Goal: Information Seeking & Learning: Learn about a topic

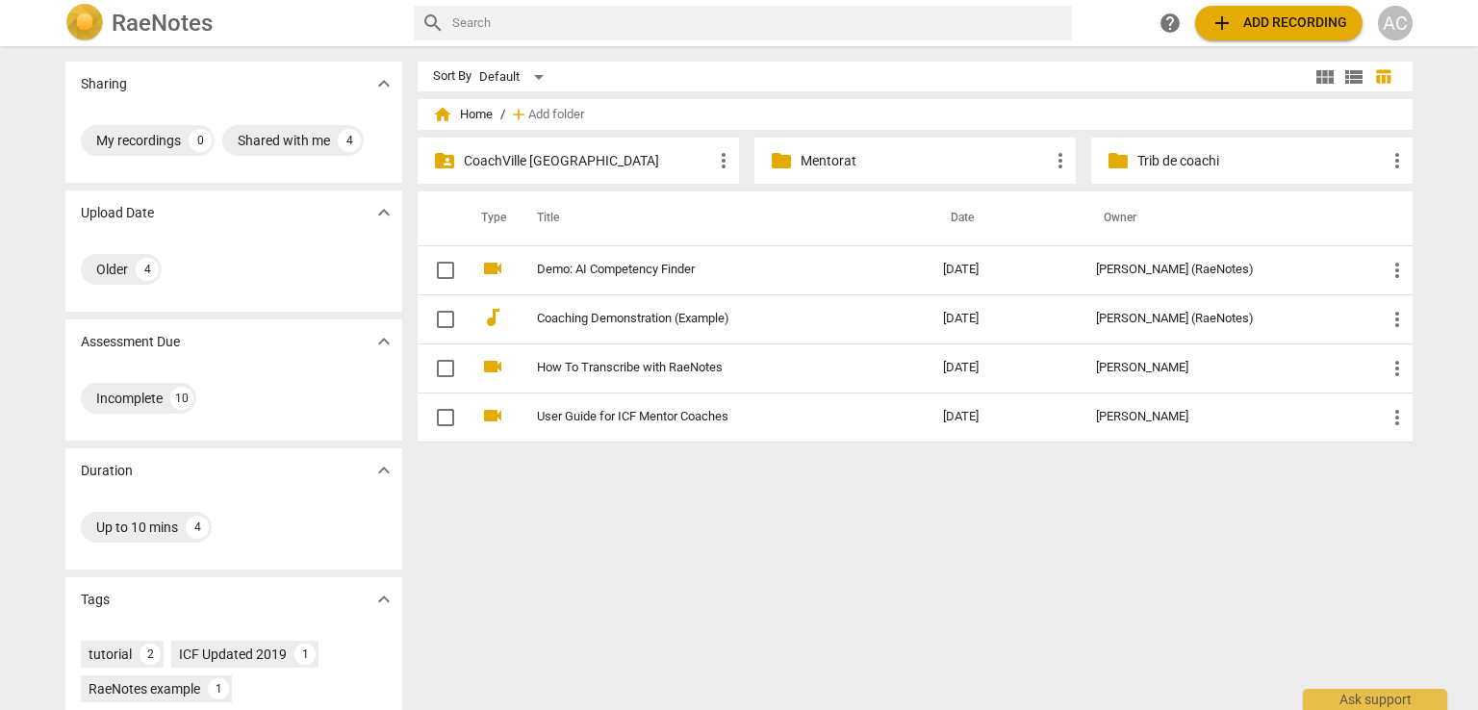
click at [573, 167] on p "CoachVille [GEOGRAPHIC_DATA]" at bounding box center [588, 161] width 248 height 20
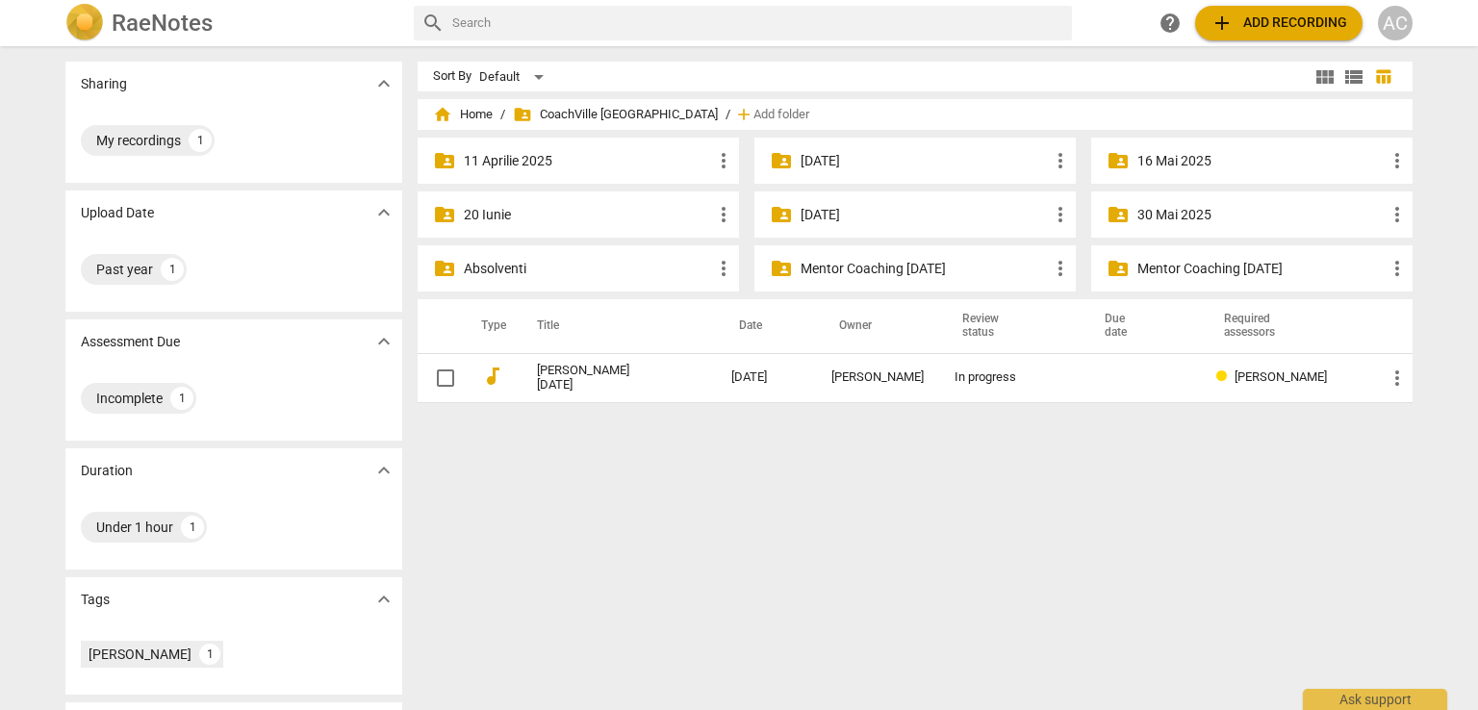
click at [924, 271] on p "Mentor Coaching [DATE]" at bounding box center [925, 269] width 248 height 20
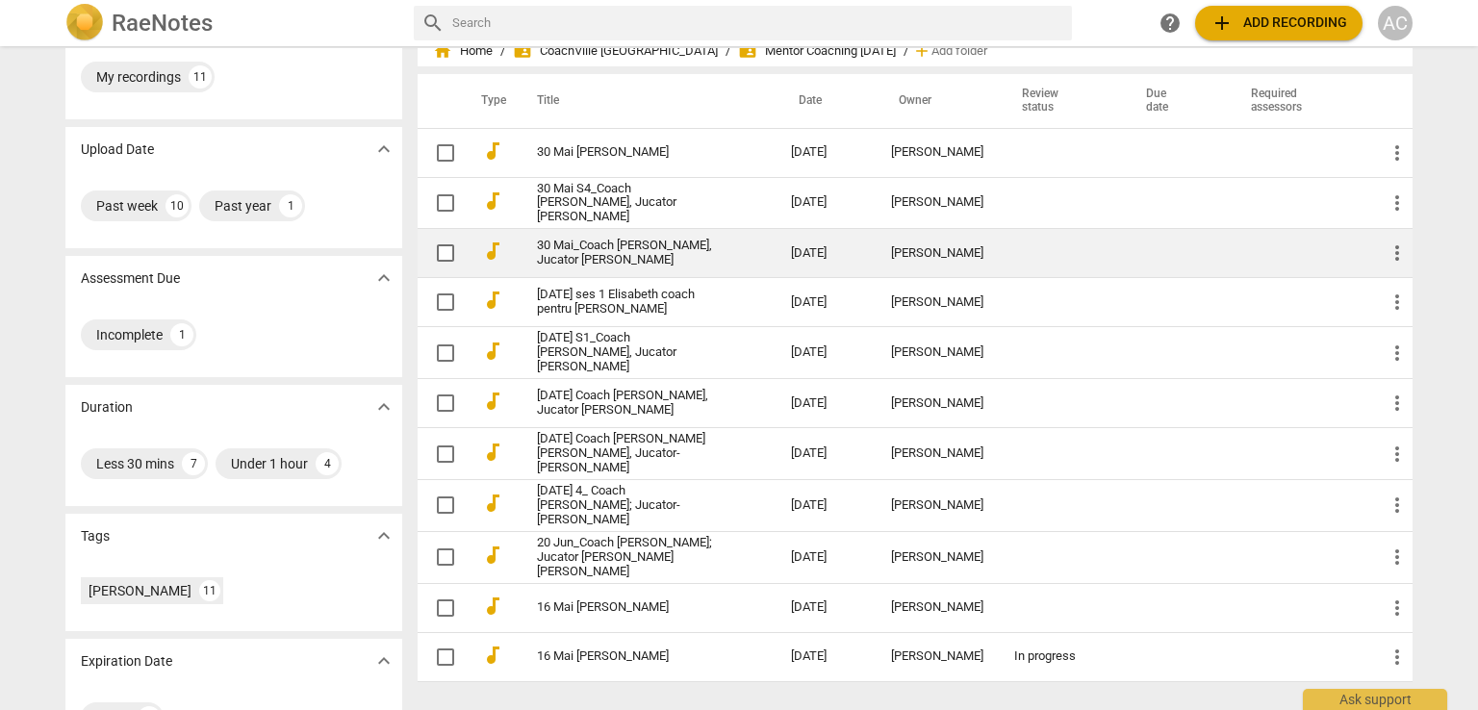
scroll to position [121, 0]
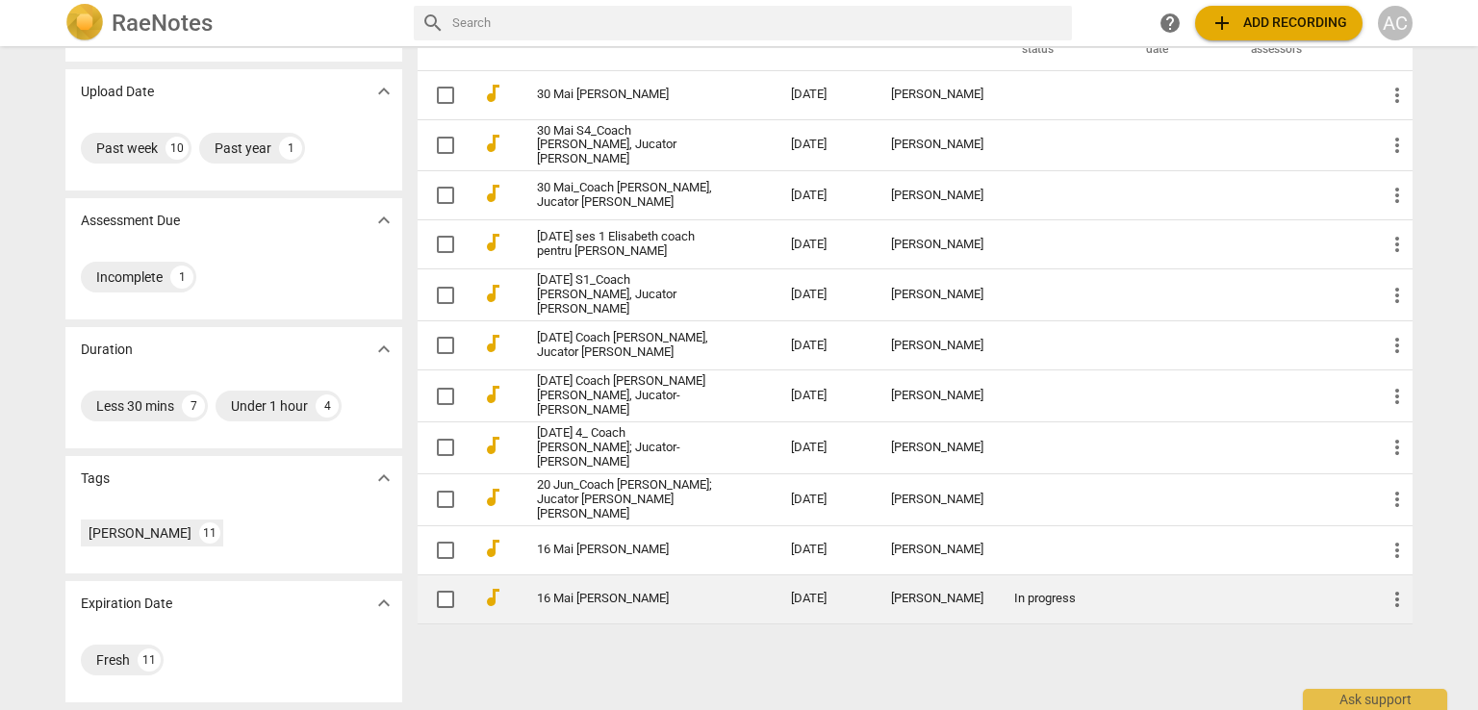
click at [668, 606] on td "16 Mai [PERSON_NAME]" at bounding box center [645, 598] width 262 height 49
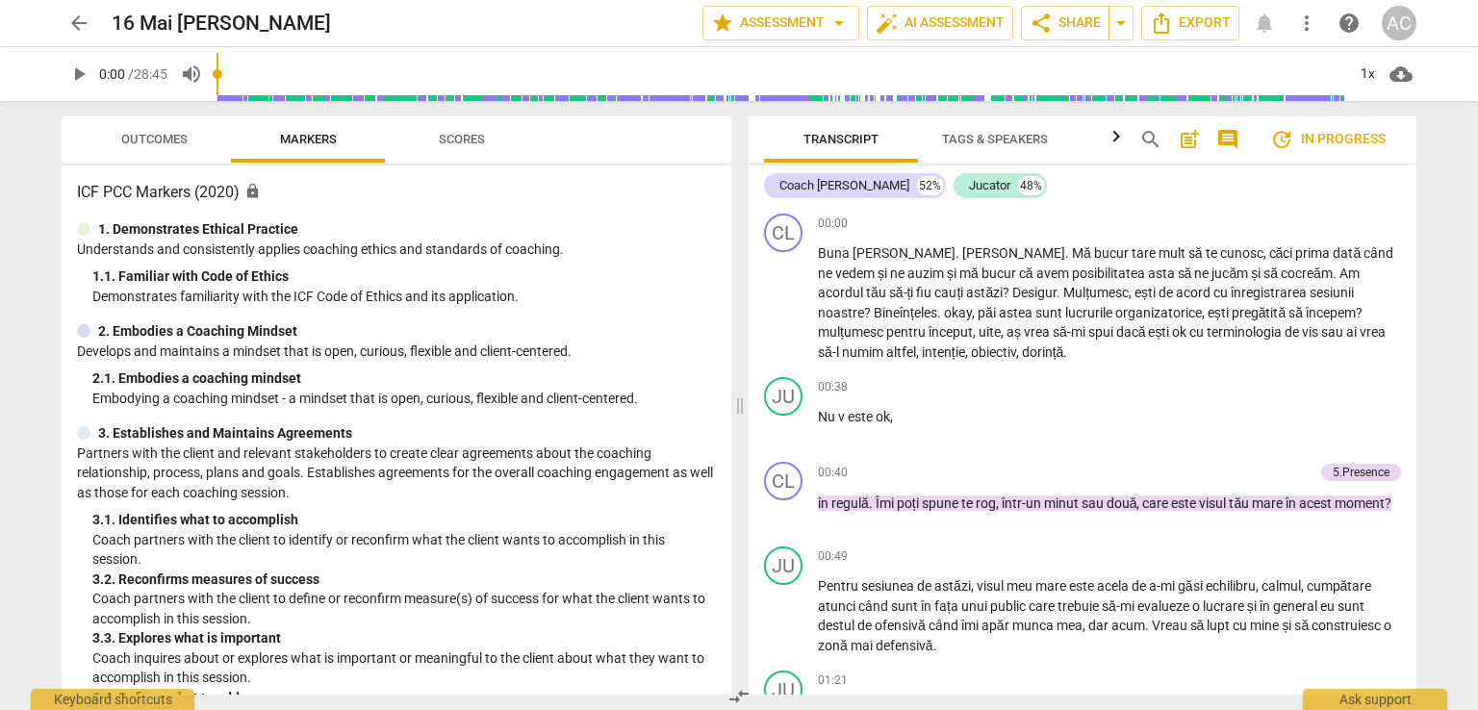
click at [73, 65] on span "play_arrow" at bounding box center [78, 74] width 23 height 23
click at [73, 79] on span "pause" at bounding box center [78, 74] width 23 height 23
type input "5"
click at [76, 22] on span "arrow_back" at bounding box center [78, 23] width 23 height 23
